Goal: Information Seeking & Learning: Learn about a topic

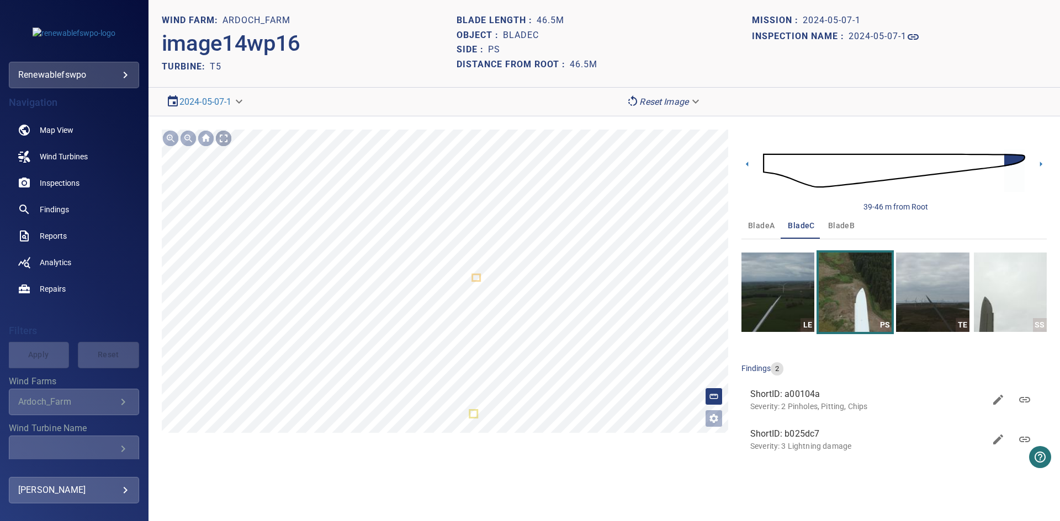
click at [219, 143] on div at bounding box center [224, 139] width 18 height 18
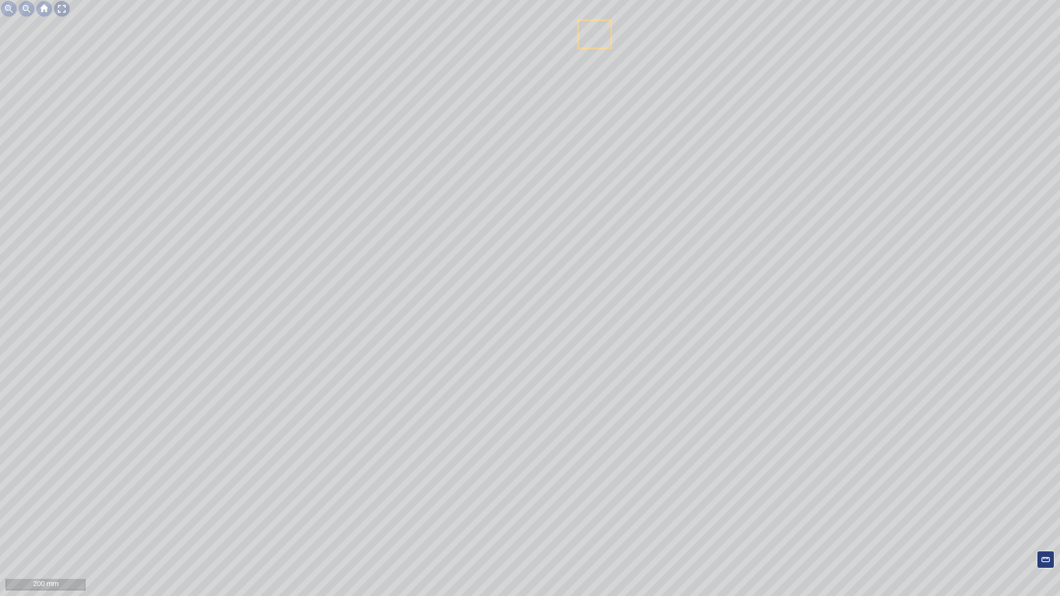
click at [54, 3] on div at bounding box center [62, 9] width 18 height 18
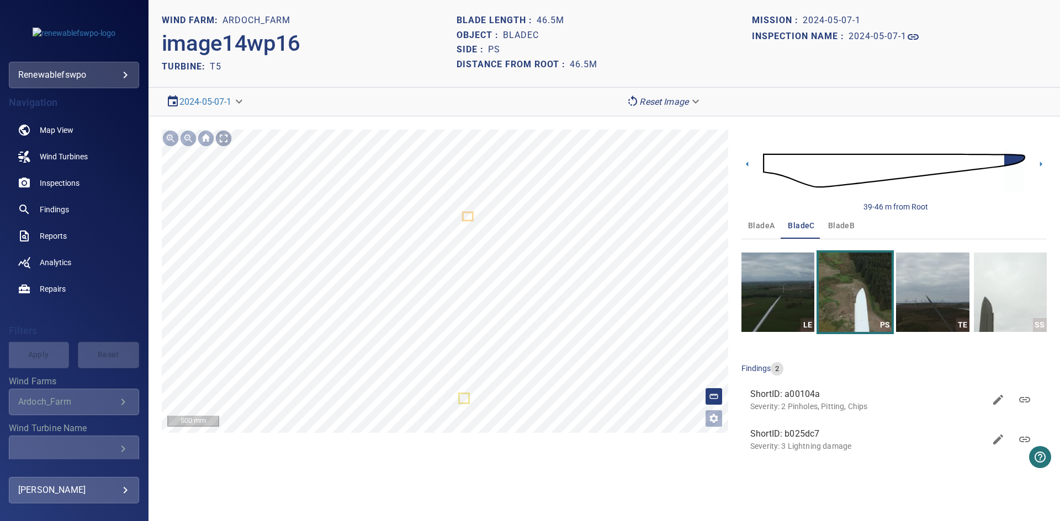
click at [227, 141] on div at bounding box center [224, 139] width 18 height 18
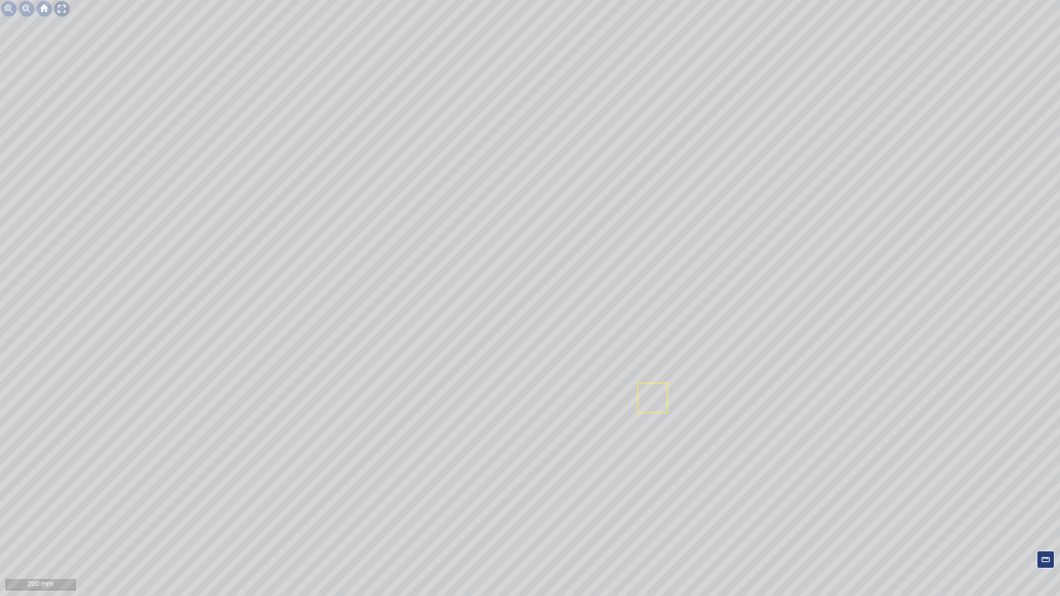
click at [61, 13] on div at bounding box center [62, 9] width 18 height 18
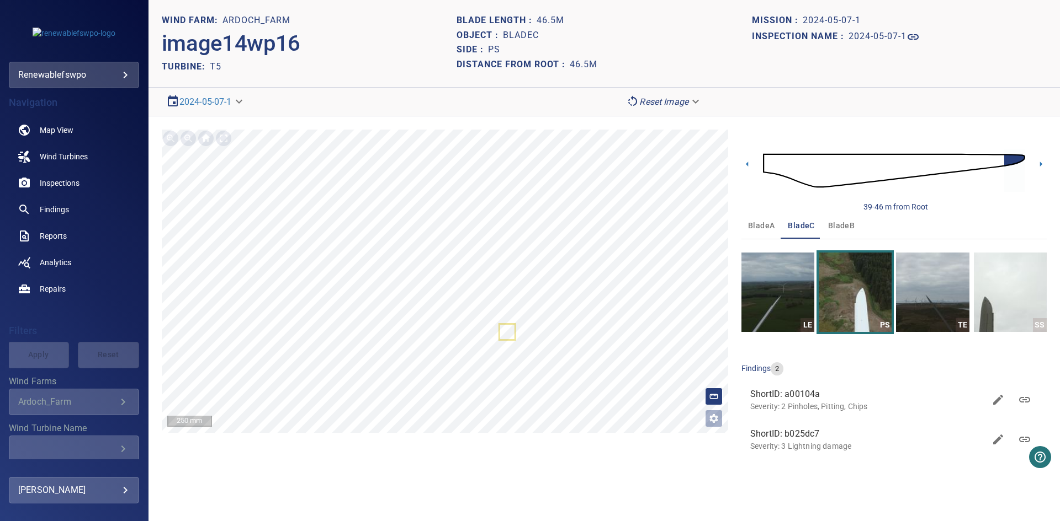
click at [1003, 442] on icon "button" at bounding box center [997, 439] width 13 height 13
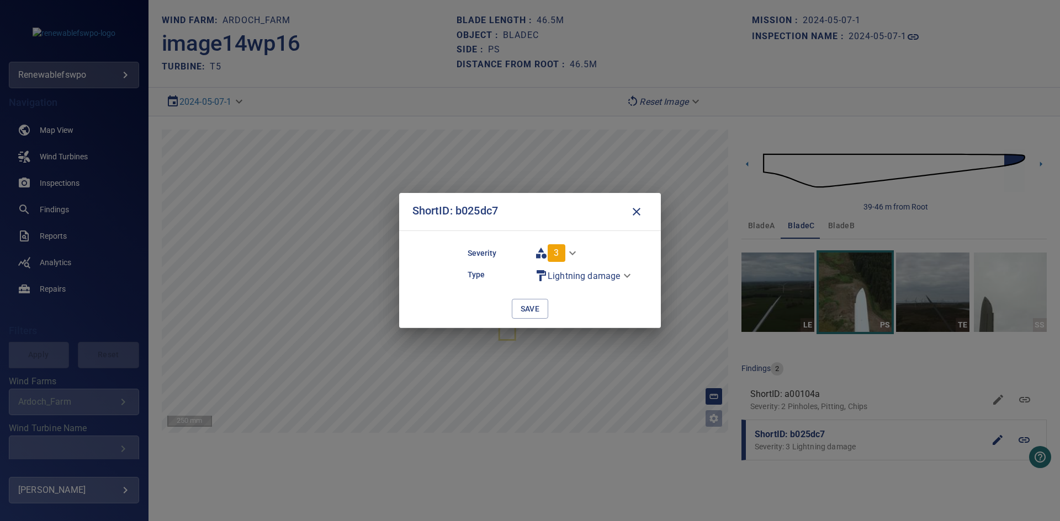
click at [626, 278] on body "**********" at bounding box center [530, 260] width 1060 height 521
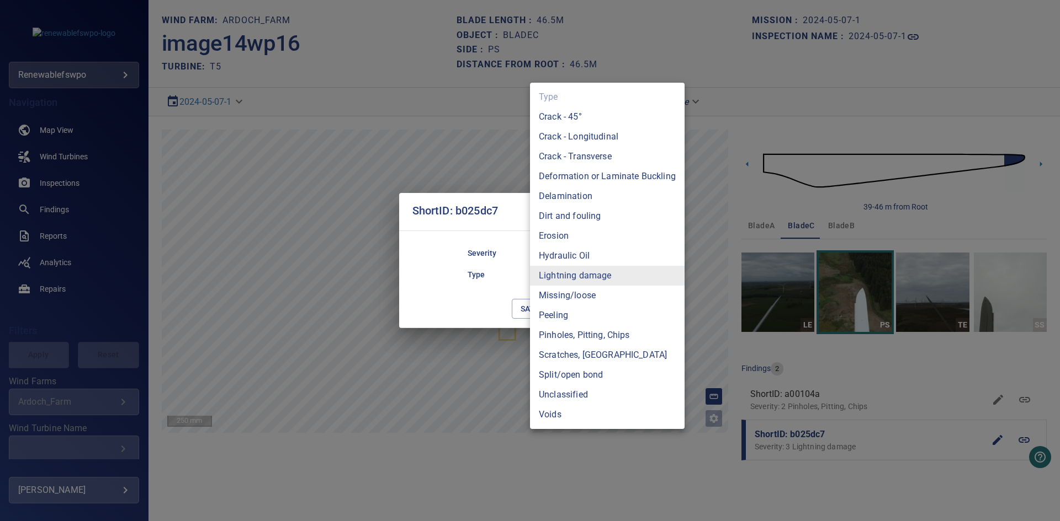
click at [431, 353] on div at bounding box center [530, 260] width 1060 height 521
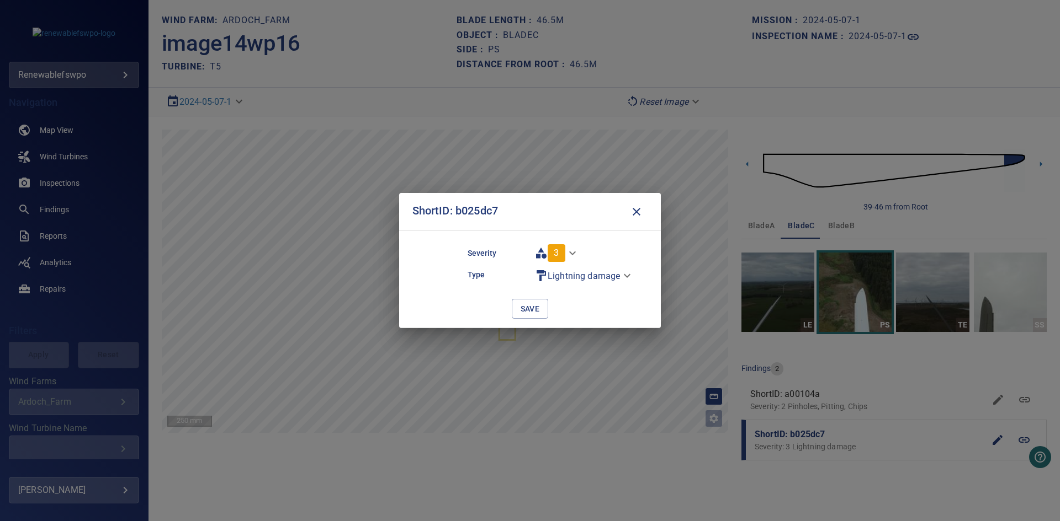
click at [430, 353] on div "**********" at bounding box center [530, 260] width 1060 height 521
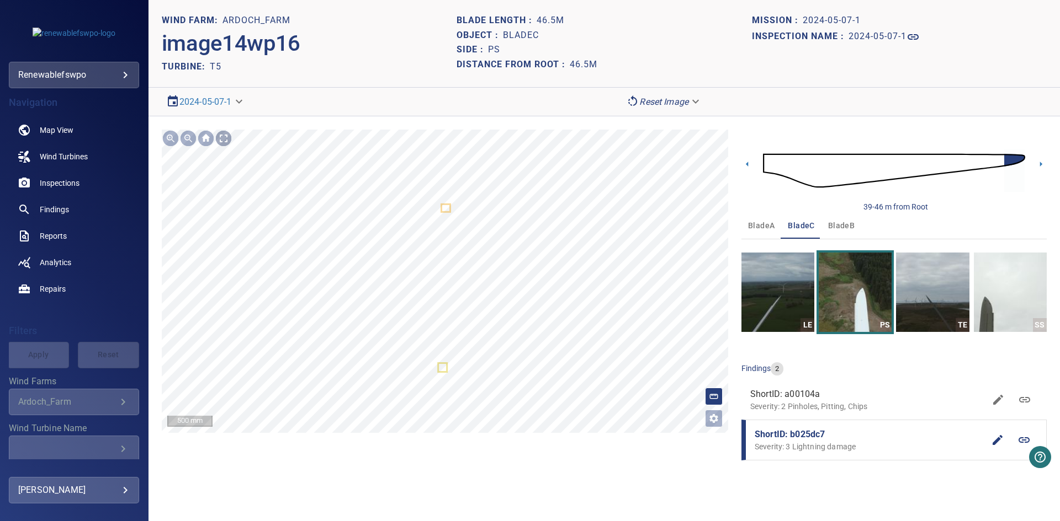
click at [226, 134] on div at bounding box center [224, 139] width 18 height 18
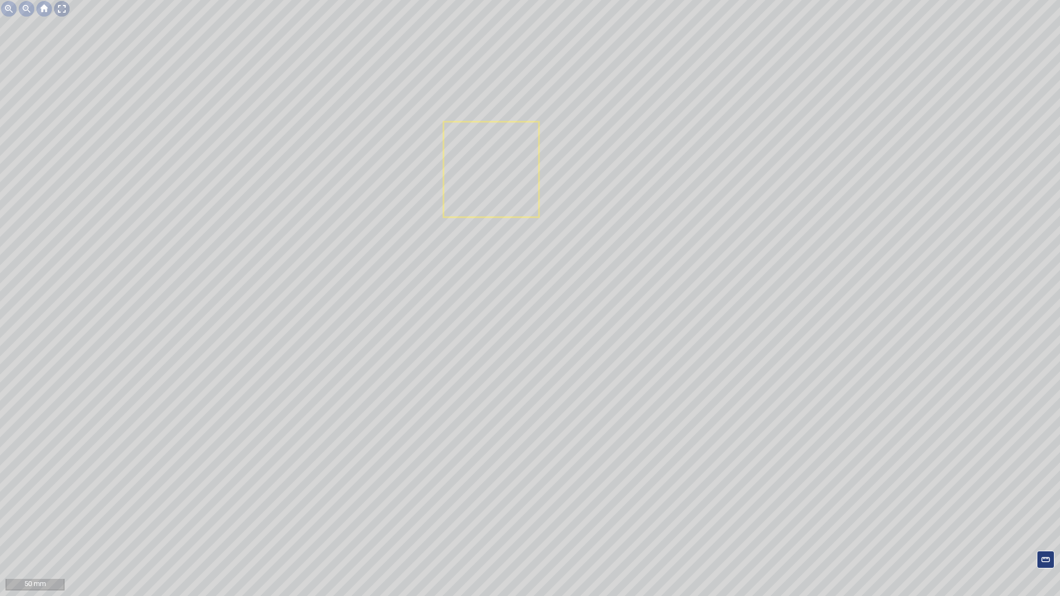
click at [65, 6] on div at bounding box center [62, 9] width 18 height 18
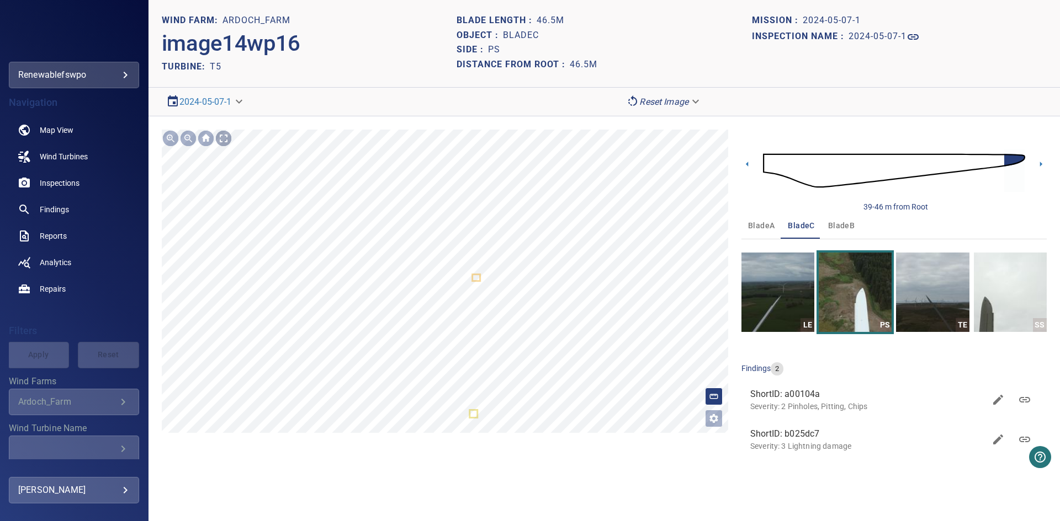
click at [226, 137] on div at bounding box center [224, 139] width 18 height 18
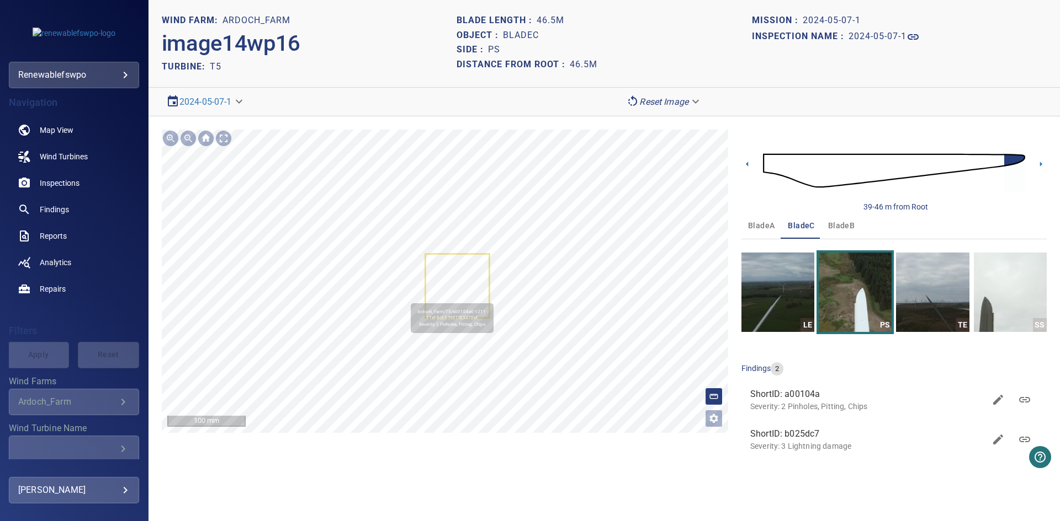
click at [468, 299] on icon at bounding box center [457, 286] width 62 height 62
